Goal: Transaction & Acquisition: Purchase product/service

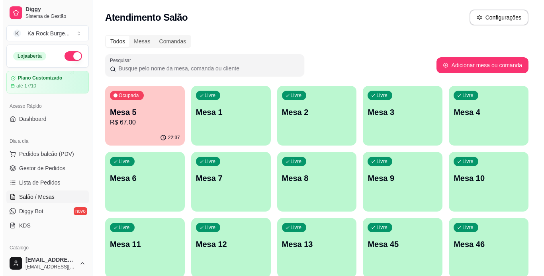
scroll to position [98, 0]
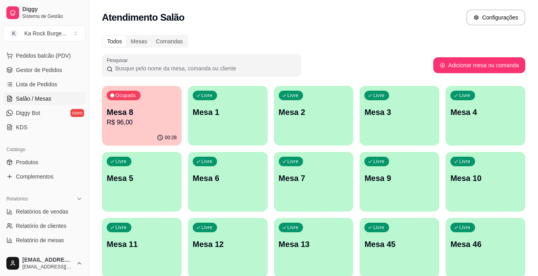
click at [139, 125] on p "R$ 96,00" at bounding box center [142, 123] width 70 height 10
click at [20, 211] on span "Relatórios de vendas" at bounding box center [42, 212] width 53 height 8
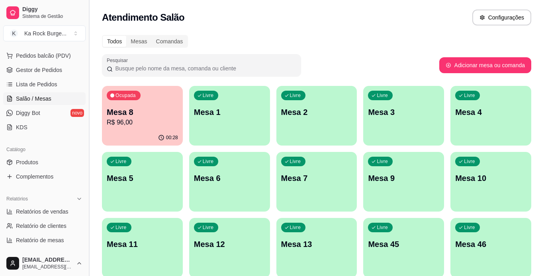
select select "ALL"
select select "0"
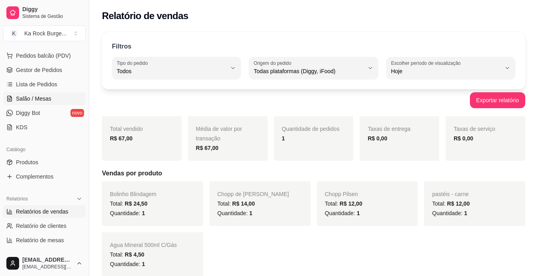
click at [31, 99] on span "Salão / Mesas" at bounding box center [33, 99] width 35 height 8
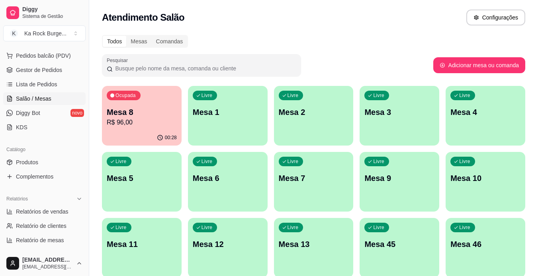
click at [134, 118] on p "R$ 96,00" at bounding box center [142, 123] width 70 height 10
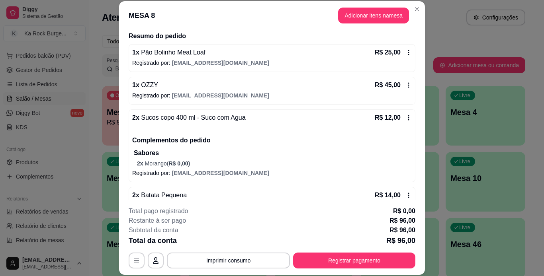
scroll to position [79, 0]
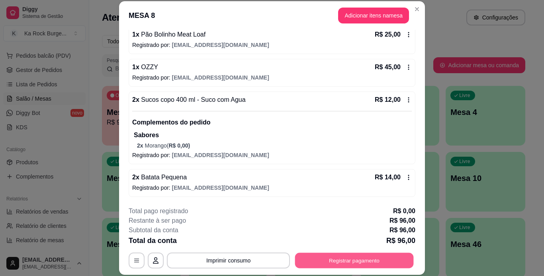
click at [367, 267] on button "Registrar pagamento" at bounding box center [354, 261] width 119 height 16
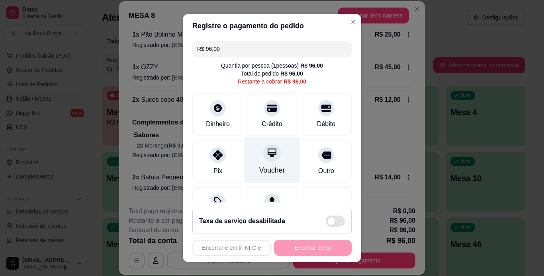
drag, startPoint x: 272, startPoint y: 126, endPoint x: 286, endPoint y: 155, distance: 31.9
click at [272, 126] on div "Crédito" at bounding box center [272, 124] width 21 height 10
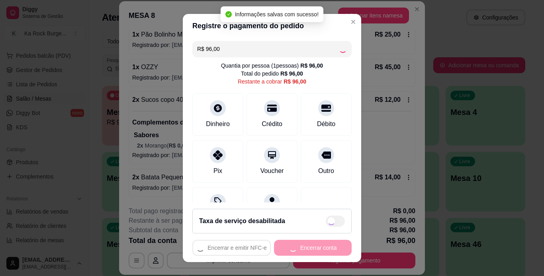
type input "R$ 0,00"
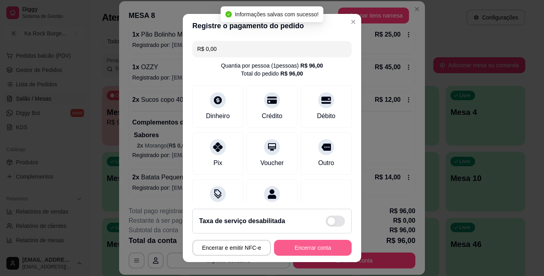
click at [308, 249] on button "Encerrar conta" at bounding box center [313, 248] width 78 height 16
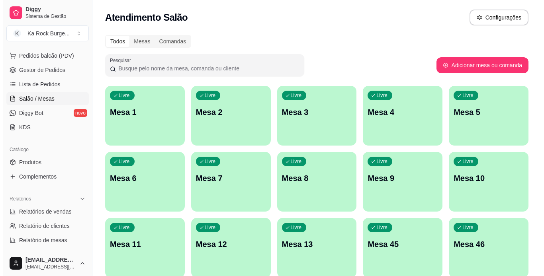
scroll to position [232, 0]
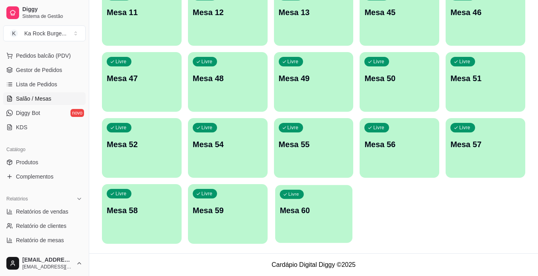
click at [333, 204] on div "Livre Mesa 60" at bounding box center [313, 209] width 77 height 49
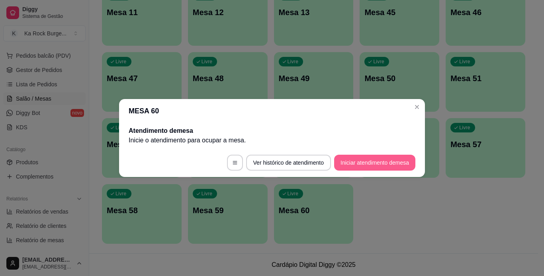
click at [368, 163] on button "Iniciar atendimento de mesa" at bounding box center [374, 163] width 81 height 16
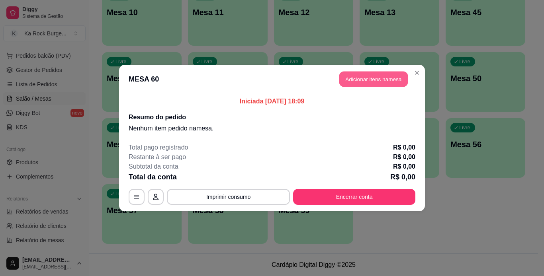
click at [382, 82] on button "Adicionar itens na mesa" at bounding box center [373, 80] width 69 height 16
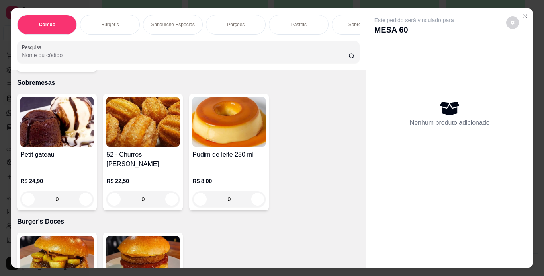
scroll to position [2320, 0]
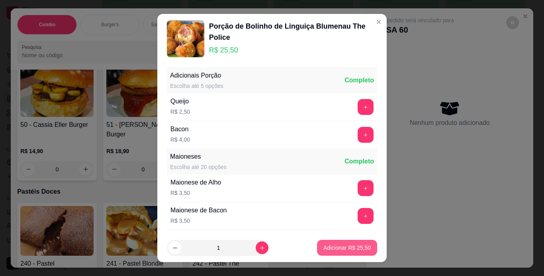
click at [329, 247] on p "Adicionar R$ 25,50" at bounding box center [346, 248] width 47 height 8
type input "1"
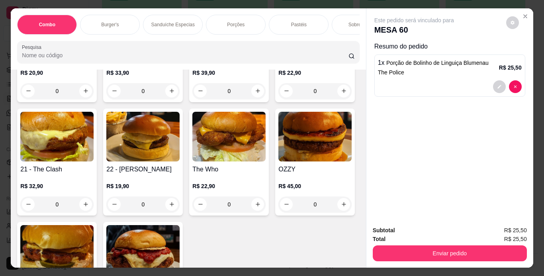
scroll to position [579, 0]
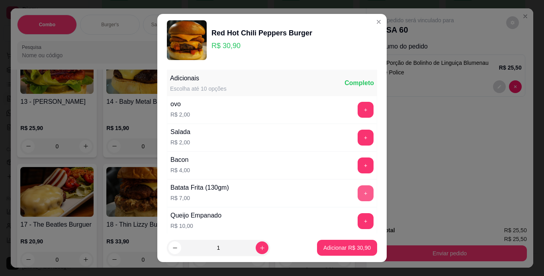
click at [358, 195] on button "+" at bounding box center [366, 194] width 16 height 16
click at [335, 245] on p "Adicionar R$ 37,90" at bounding box center [346, 248] width 47 height 8
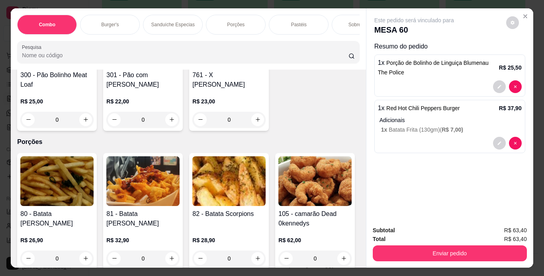
scroll to position [916, 0]
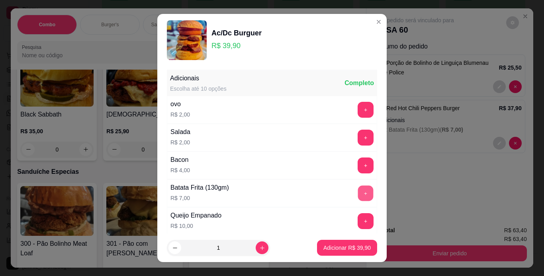
click at [358, 191] on button "+" at bounding box center [366, 194] width 16 height 16
click at [331, 247] on p "Adicionar R$ 46,90" at bounding box center [347, 249] width 46 height 8
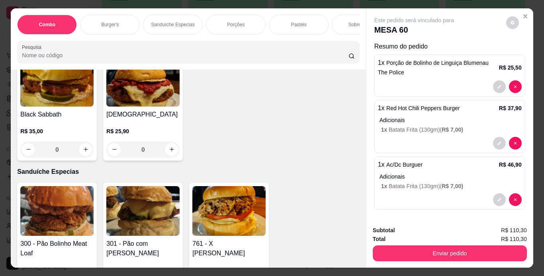
click at [366, 220] on div "Subtotal R$ 110,30 Total R$ 110,30 Enviar pedido" at bounding box center [449, 244] width 167 height 48
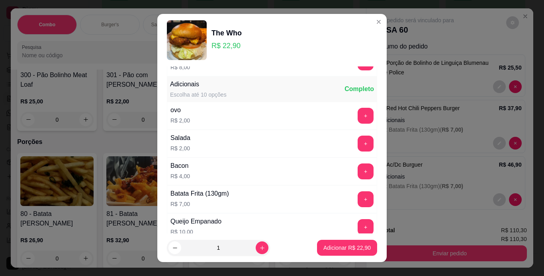
scroll to position [96, 0]
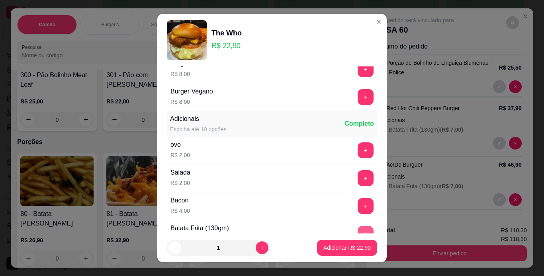
click at [358, 229] on button "+" at bounding box center [366, 234] width 16 height 16
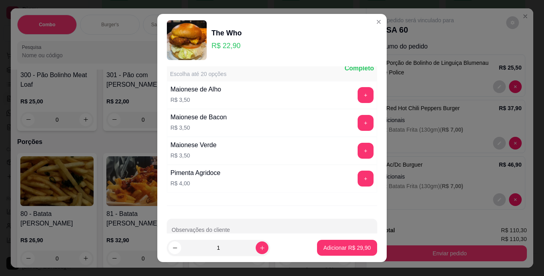
scroll to position [335, 0]
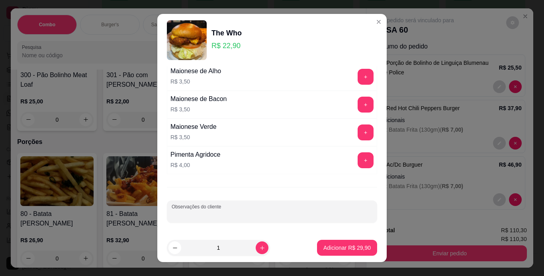
click at [245, 212] on input "Observações do cliente" at bounding box center [272, 215] width 201 height 8
type input "mussarela"
click at [323, 253] on button "Adicionar R$ 29,90" at bounding box center [347, 249] width 59 height 16
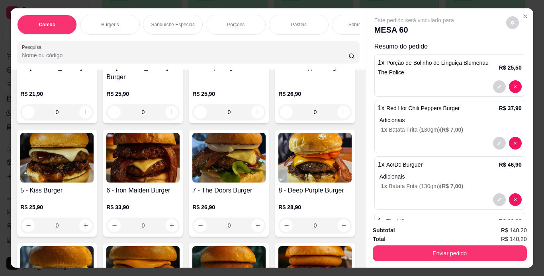
scroll to position [242, 0]
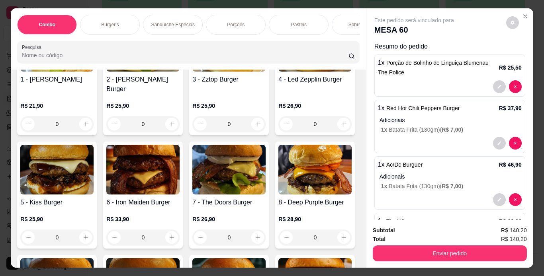
click at [53, 72] on img at bounding box center [56, 47] width 73 height 50
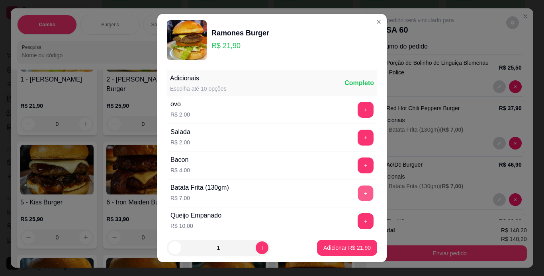
click at [358, 188] on button "+" at bounding box center [366, 194] width 16 height 16
click at [329, 249] on p "Adicionar R$ 28,90" at bounding box center [347, 249] width 46 height 8
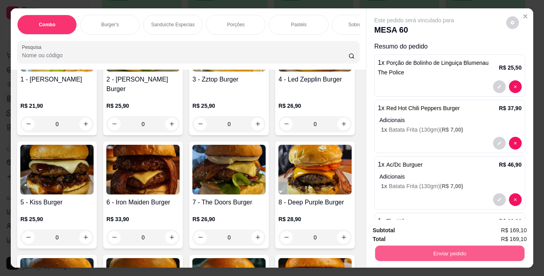
click at [405, 251] on button "Enviar pedido" at bounding box center [449, 254] width 149 height 16
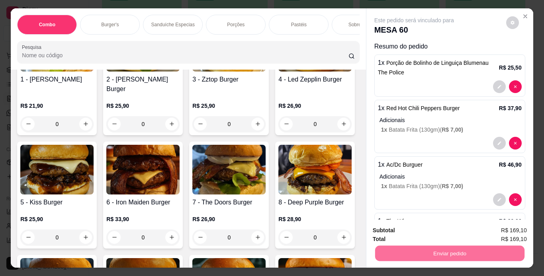
click at [410, 137] on div at bounding box center [450, 143] width 144 height 13
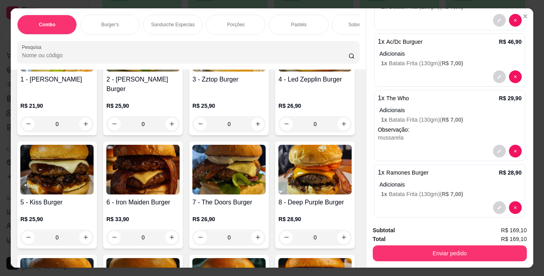
scroll to position [132, 0]
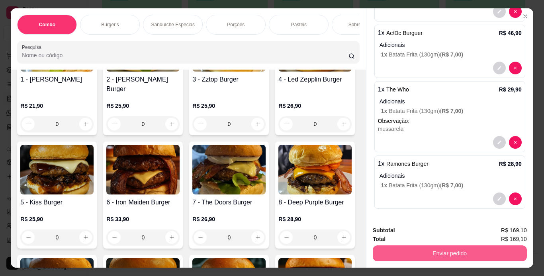
click at [445, 247] on button "Enviar pedido" at bounding box center [450, 254] width 154 height 16
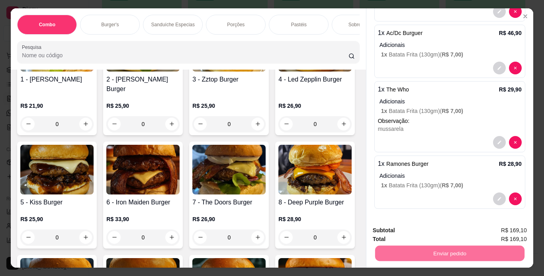
click at [445, 229] on button "Não registrar e enviar pedido" at bounding box center [423, 231] width 83 height 15
